Goal: Find specific page/section: Find specific page/section

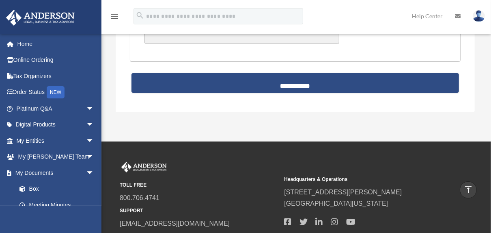
scroll to position [89, 0]
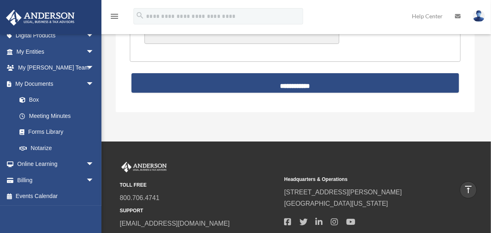
click at [47, 164] on link "Online Learning arrow_drop_down" at bounding box center [56, 164] width 101 height 16
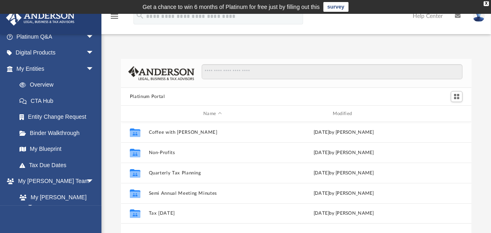
scroll to position [86, 0]
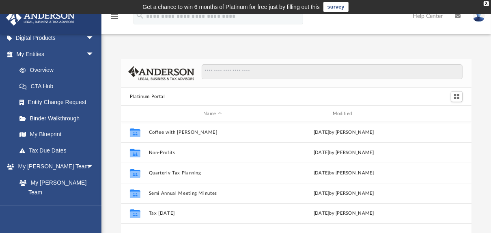
click at [74, 99] on link "Entity Change Request" at bounding box center [58, 102] width 95 height 16
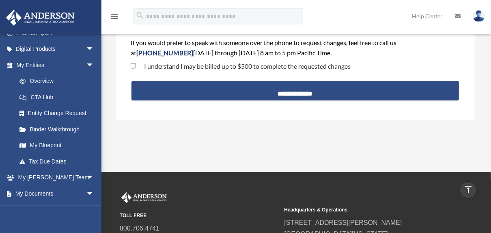
scroll to position [86, 0]
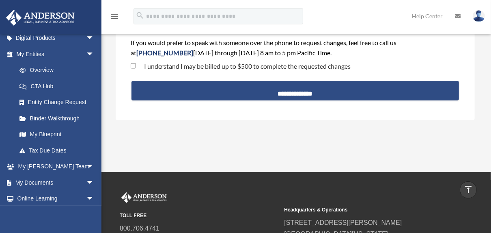
click at [60, 183] on link "My Documents arrow_drop_down" at bounding box center [56, 182] width 101 height 16
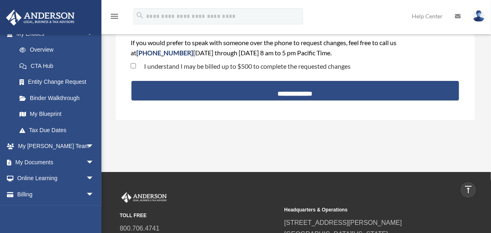
scroll to position [121, 0]
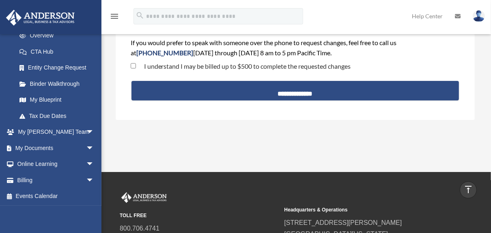
click at [86, 146] on span "arrow_drop_down" at bounding box center [94, 148] width 16 height 17
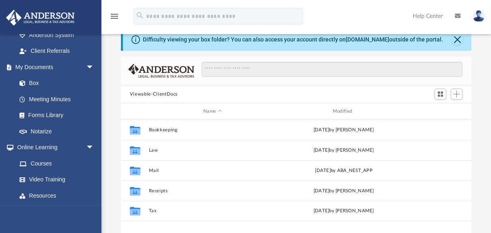
scroll to position [86, 0]
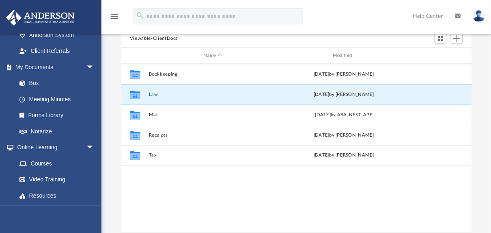
click at [156, 93] on button "Law" at bounding box center [213, 94] width 128 height 5
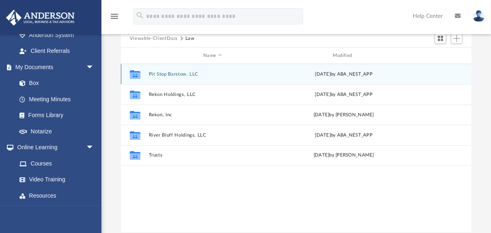
click at [173, 69] on div "Collaborated Folder Pit Stop Barstow, LLC [DATE] by ABA_NEST_APP" at bounding box center [296, 74] width 351 height 20
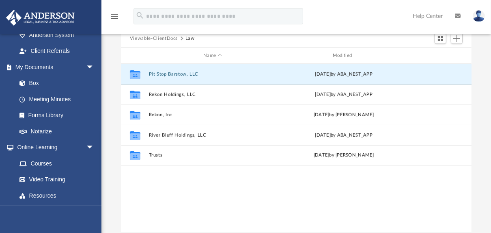
click at [174, 73] on button "Pit Stop Barstow, LLC" at bounding box center [213, 73] width 128 height 5
